Goal: Task Accomplishment & Management: Complete application form

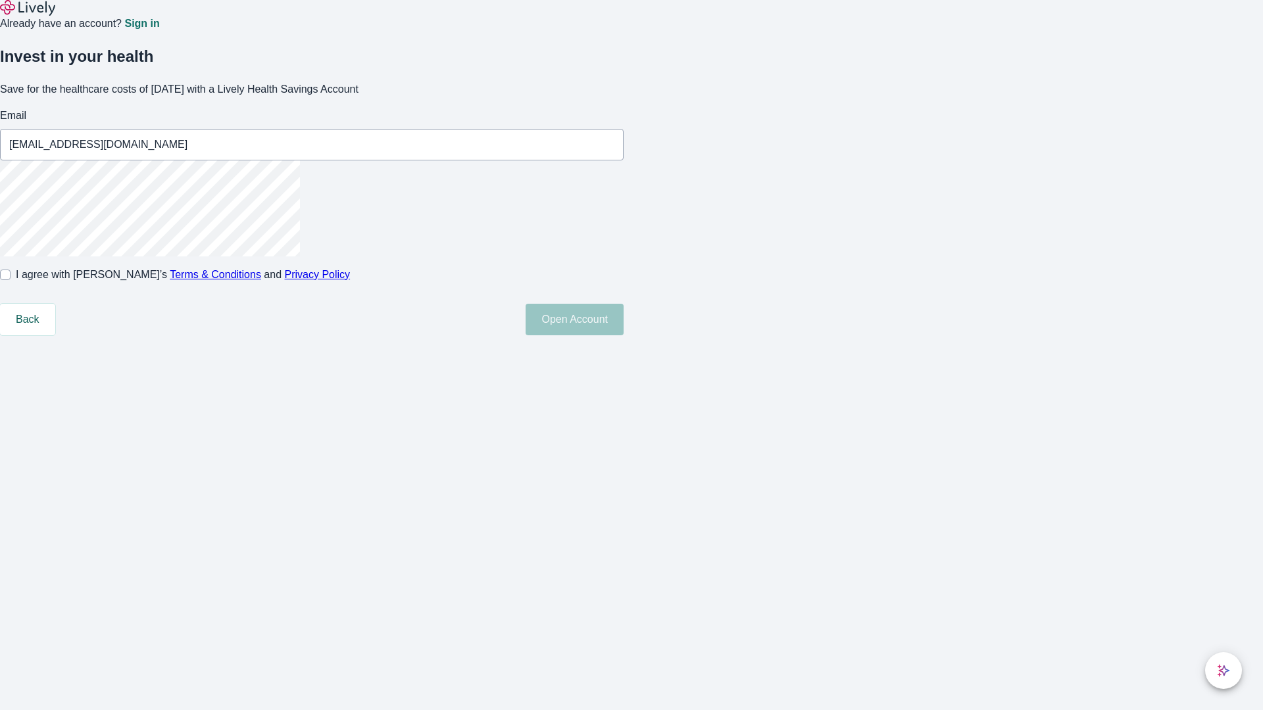
click at [11, 280] on input "I agree with Lively’s Terms & Conditions and Privacy Policy" at bounding box center [5, 275] width 11 height 11
checkbox input "true"
click at [623, 335] on button "Open Account" at bounding box center [574, 320] width 98 height 32
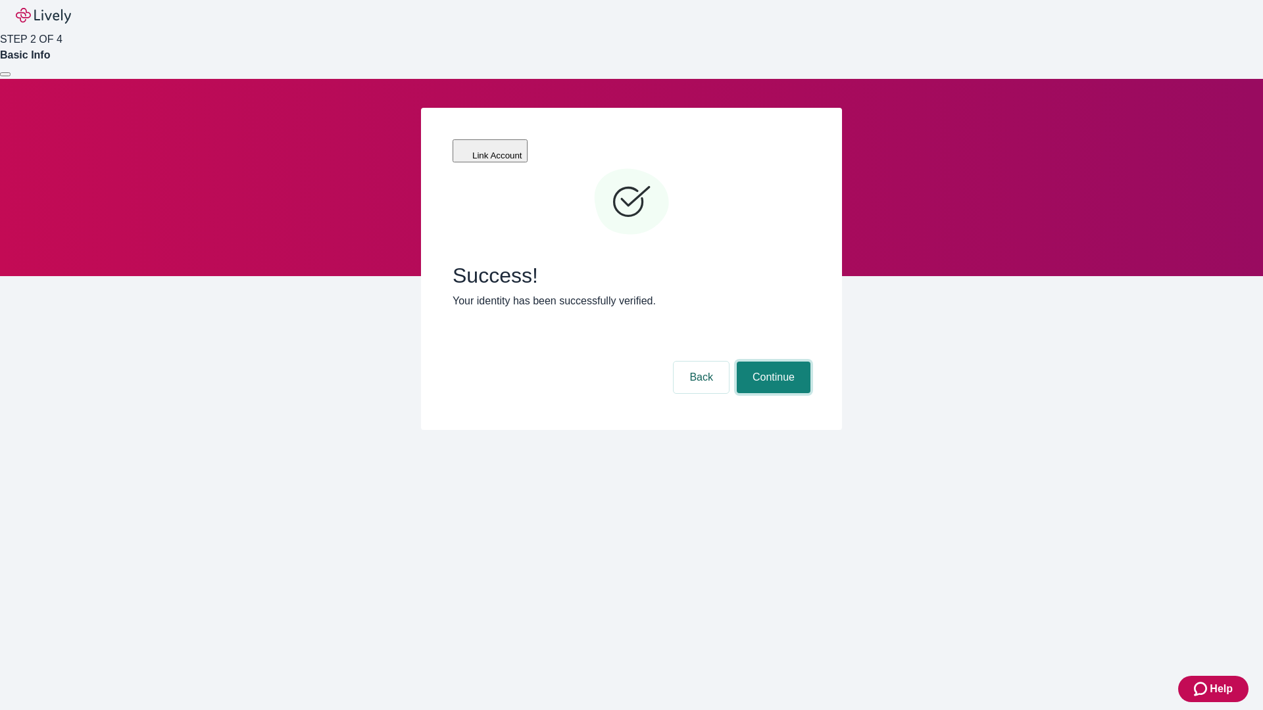
click at [771, 362] on button "Continue" at bounding box center [774, 378] width 74 height 32
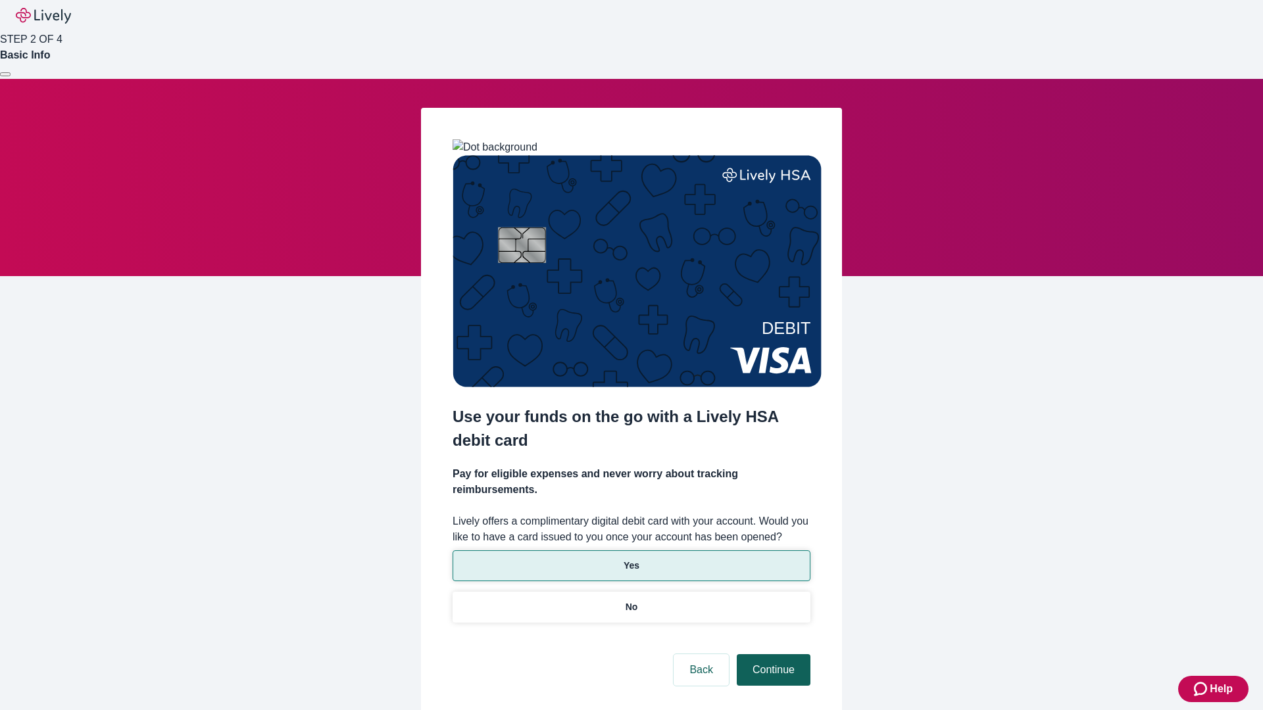
click at [631, 559] on p "Yes" at bounding box center [631, 566] width 16 height 14
click at [771, 654] on button "Continue" at bounding box center [774, 670] width 74 height 32
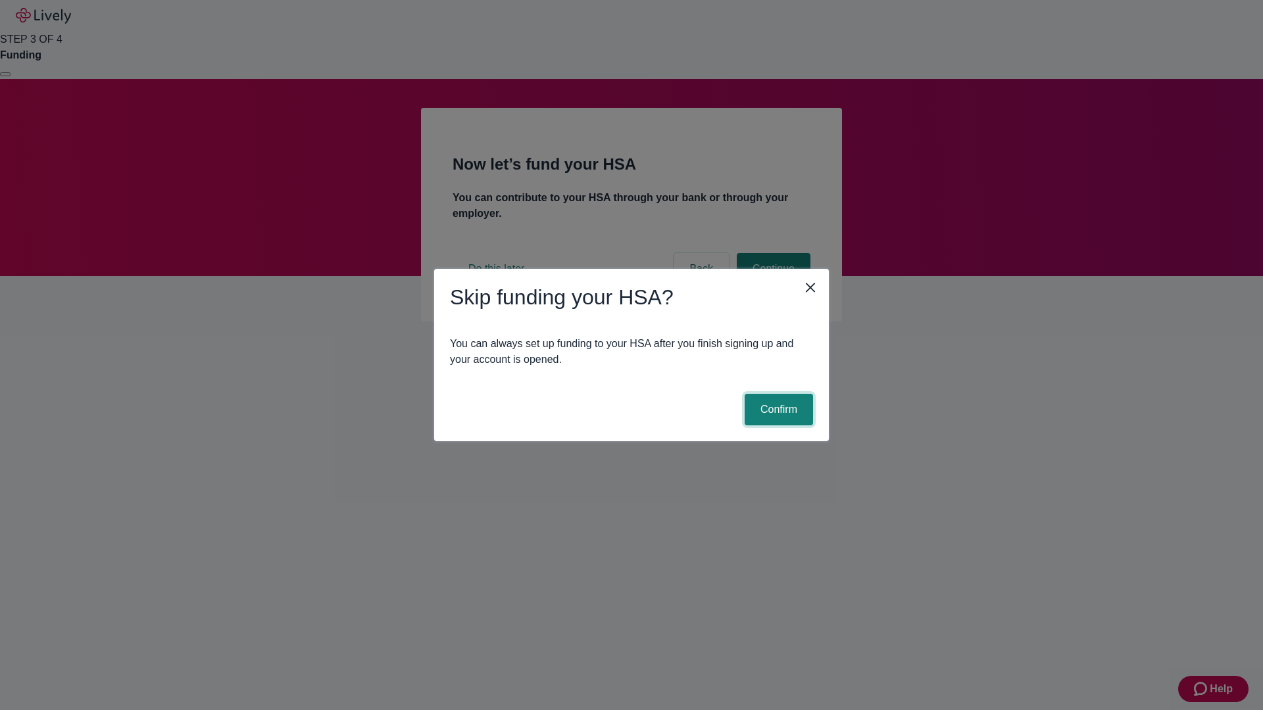
click at [777, 410] on button "Confirm" at bounding box center [779, 410] width 68 height 32
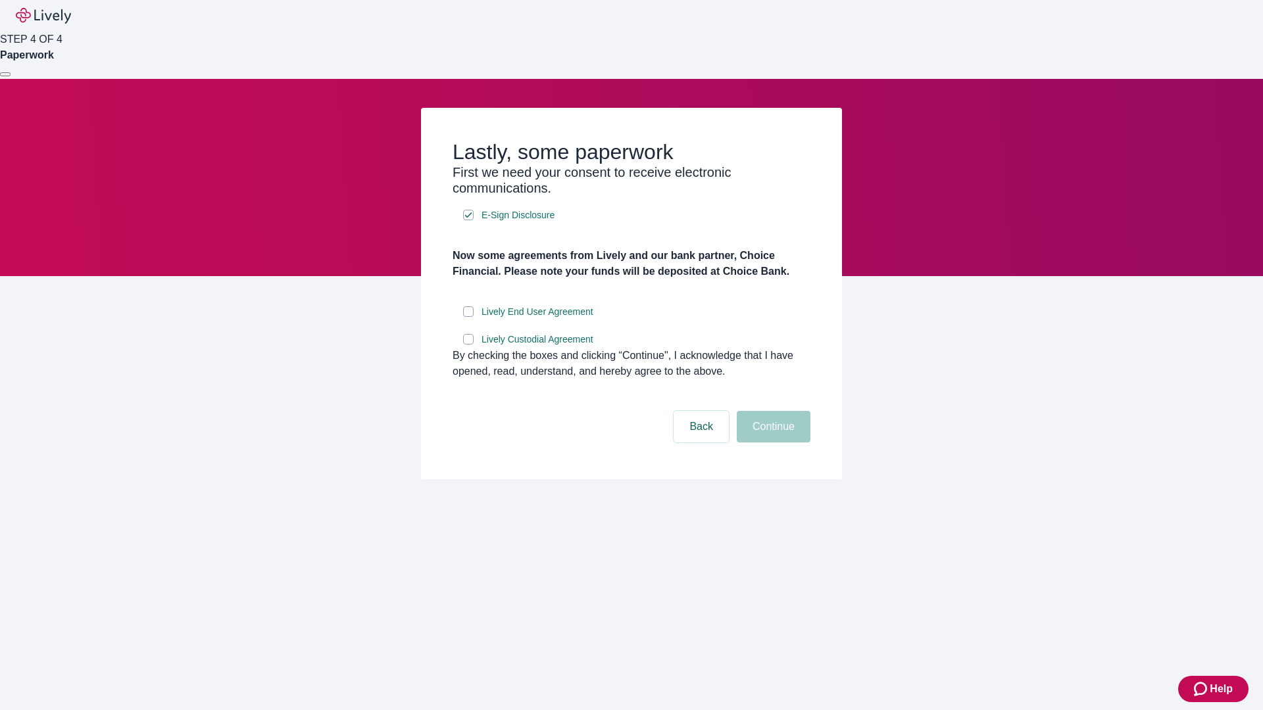
click at [468, 317] on input "Lively End User Agreement" at bounding box center [468, 311] width 11 height 11
checkbox input "true"
click at [468, 345] on input "Lively Custodial Agreement" at bounding box center [468, 339] width 11 height 11
checkbox input "true"
click at [771, 443] on button "Continue" at bounding box center [774, 427] width 74 height 32
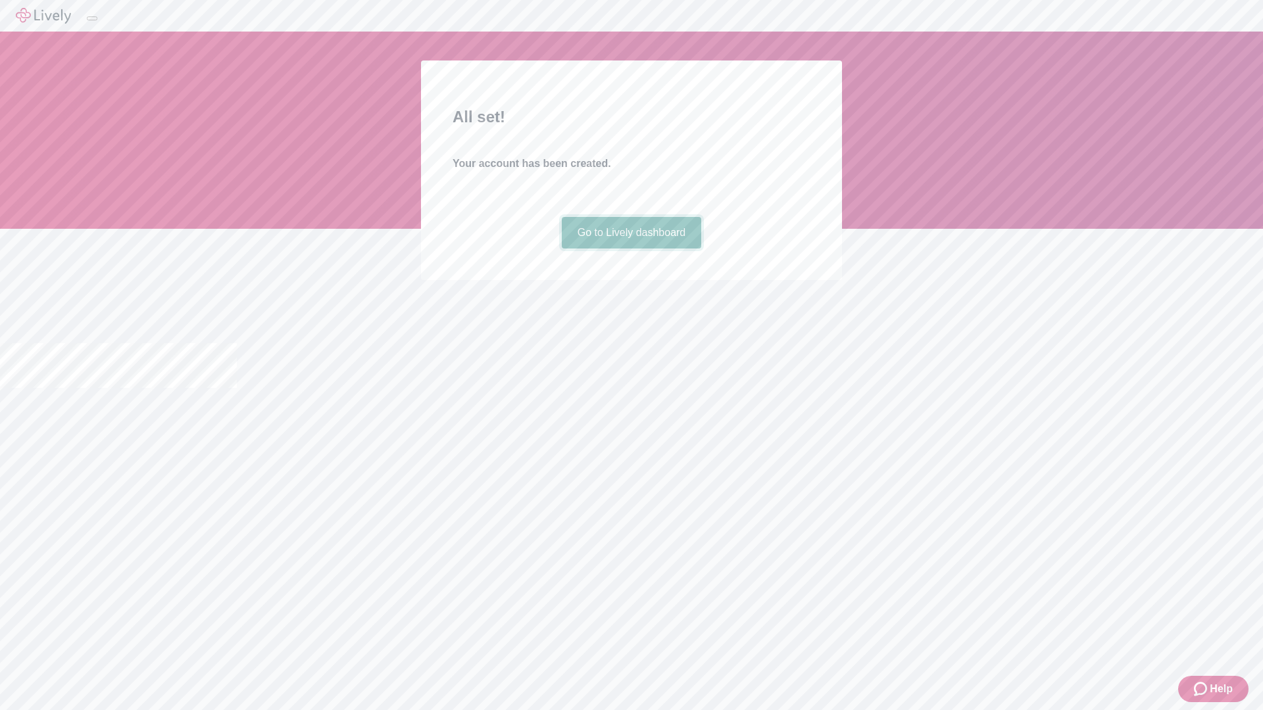
click at [631, 249] on link "Go to Lively dashboard" at bounding box center [632, 233] width 140 height 32
